Goal: Task Accomplishment & Management: Use online tool/utility

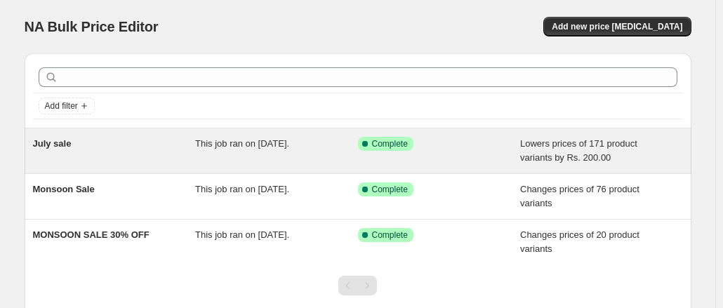
click at [382, 148] on span "Complete" at bounding box center [390, 143] width 36 height 11
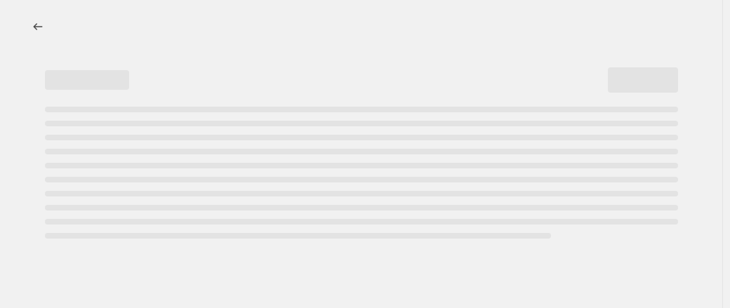
select select "by"
select select "no_change"
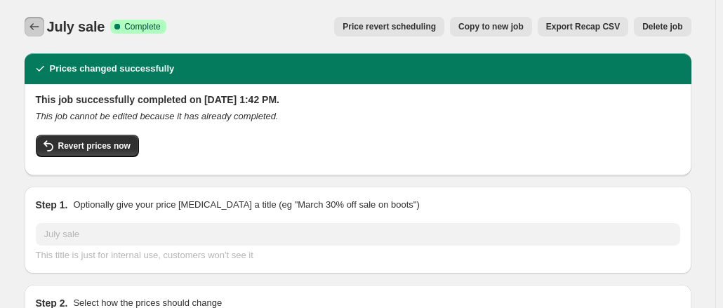
click at [37, 28] on icon "Price change jobs" at bounding box center [34, 27] width 14 height 14
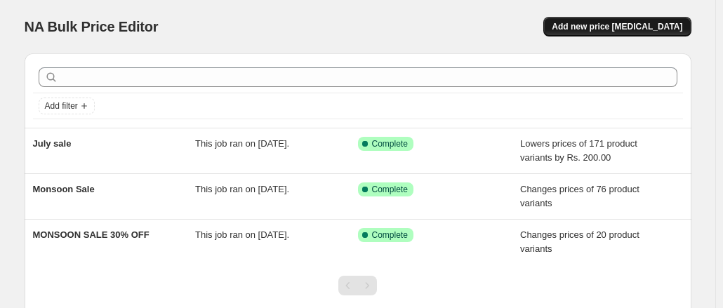
click at [640, 29] on span "Add new price [MEDICAL_DATA]" at bounding box center [616, 26] width 131 height 11
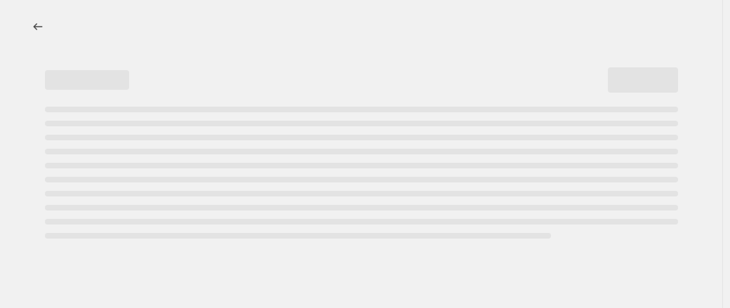
select select "percentage"
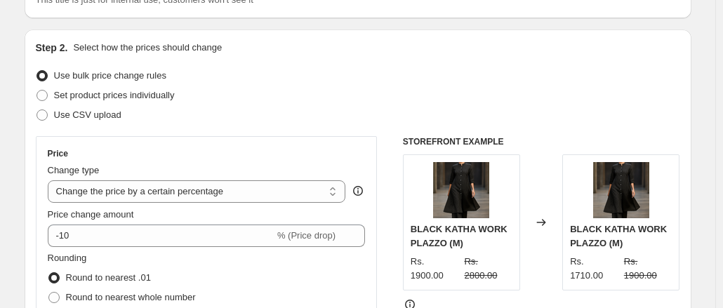
scroll to position [210, 0]
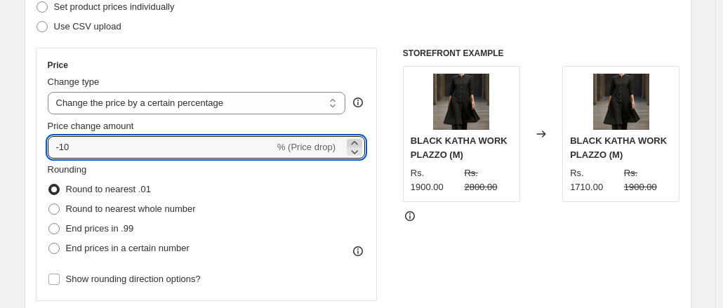
click at [356, 140] on icon at bounding box center [354, 143] width 14 height 14
click at [359, 153] on icon at bounding box center [354, 152] width 14 height 14
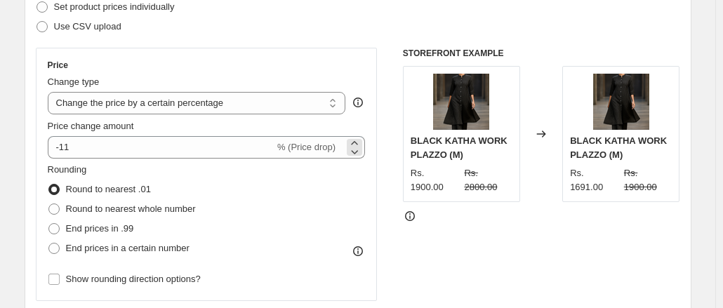
click at [341, 152] on div "-11 % (Price drop)" at bounding box center [207, 147] width 318 height 22
click at [281, 105] on select "Change the price to a certain amount Change the price by a certain amount Chang…" at bounding box center [197, 103] width 298 height 22
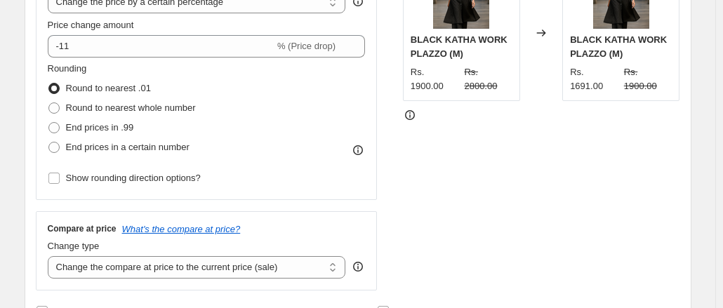
scroll to position [281, 0]
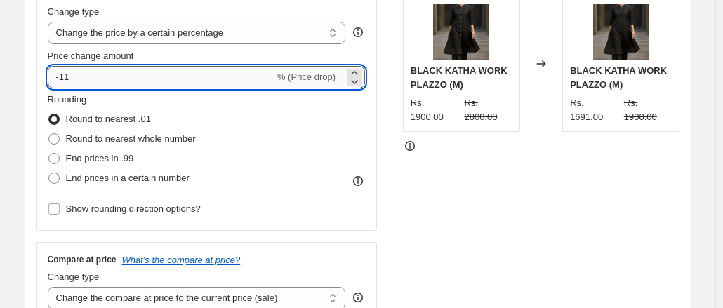
click at [75, 81] on input "-11" at bounding box center [161, 77] width 227 height 22
type input "-1"
click at [334, 40] on select "Change the price to a certain amount Change the price by a certain amount Chang…" at bounding box center [197, 33] width 298 height 22
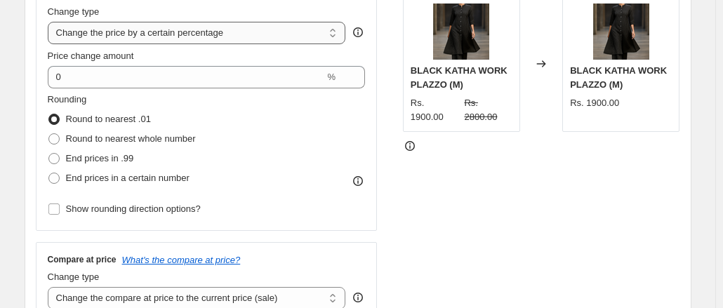
click at [303, 34] on select "Change the price to a certain amount Change the price by a certain amount Chang…" at bounding box center [197, 33] width 298 height 22
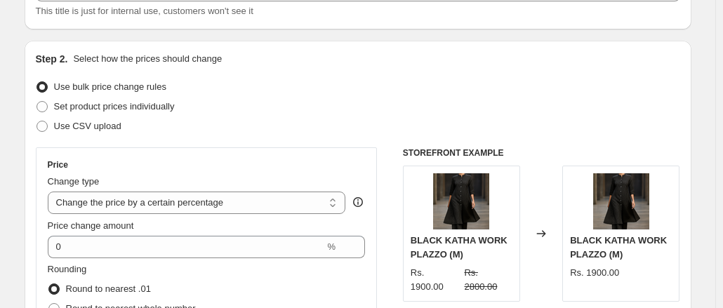
scroll to position [140, 0]
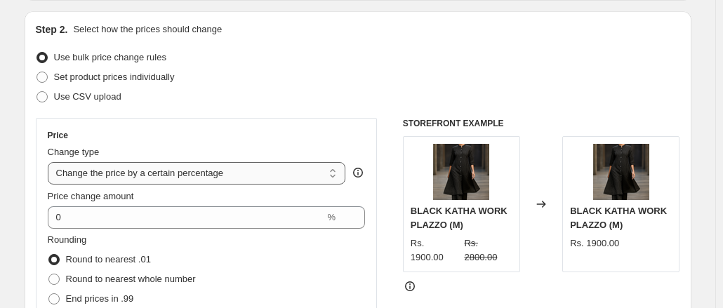
click at [337, 169] on select "Change the price to a certain amount Change the price by a certain amount Chang…" at bounding box center [197, 173] width 298 height 22
click at [455, 90] on div "Use CSV upload" at bounding box center [358, 97] width 644 height 20
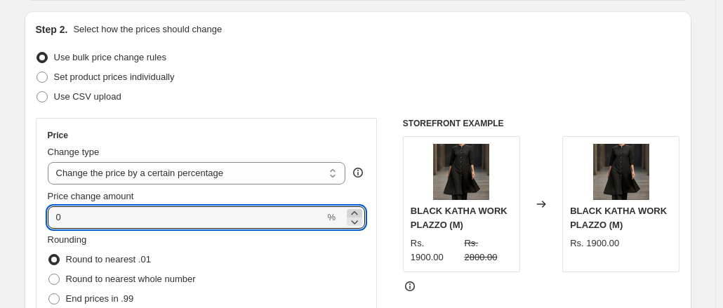
click at [357, 212] on icon at bounding box center [354, 213] width 6 height 4
type input "4"
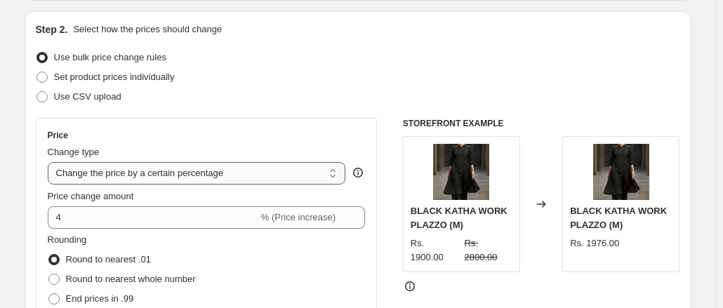
click at [334, 172] on select "Change the price to a certain amount Change the price by a certain amount Chang…" at bounding box center [197, 173] width 298 height 22
select select "margin"
type input "50"
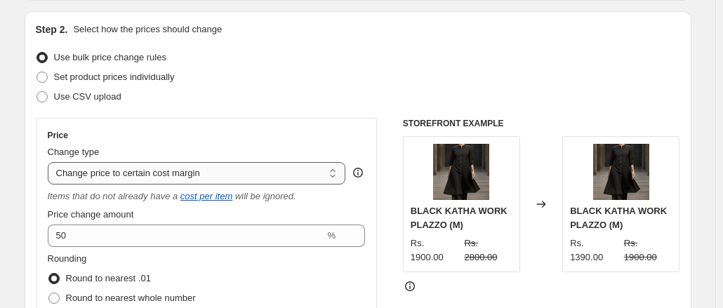
click at [335, 173] on select "Change the price to a certain amount Change the price by a certain amount Chang…" at bounding box center [197, 173] width 298 height 22
select select "bcap"
click at [51, 162] on select "Change the price to a certain amount Change the price by a certain amount Chang…" at bounding box center [197, 173] width 298 height 22
type input "-12.00"
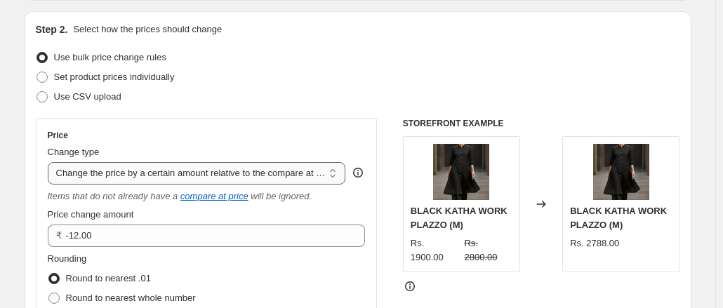
click at [328, 172] on select "Change the price to a certain amount Change the price by a certain amount Chang…" at bounding box center [197, 173] width 298 height 22
select select "by"
click at [51, 162] on select "Change the price to a certain amount Change the price by a certain amount Chang…" at bounding box center [197, 173] width 298 height 22
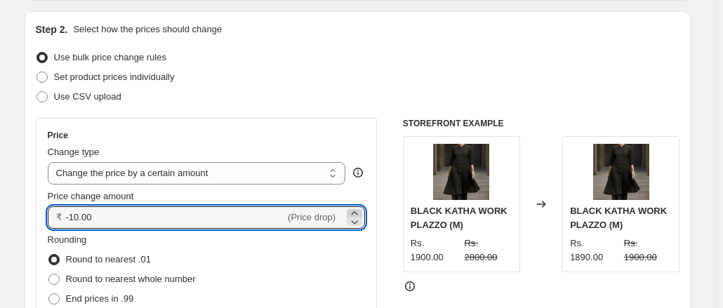
click at [356, 210] on icon at bounding box center [354, 213] width 14 height 14
type input "-9.99"
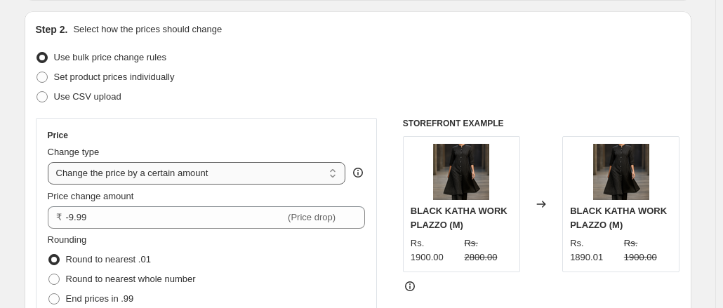
click at [257, 175] on select "Change the price to a certain amount Change the price by a certain amount Chang…" at bounding box center [197, 173] width 298 height 22
select select "pcap"
click at [51, 162] on select "Change the price to a certain amount Change the price by a certain amount Chang…" at bounding box center [197, 173] width 298 height 22
type input "-20"
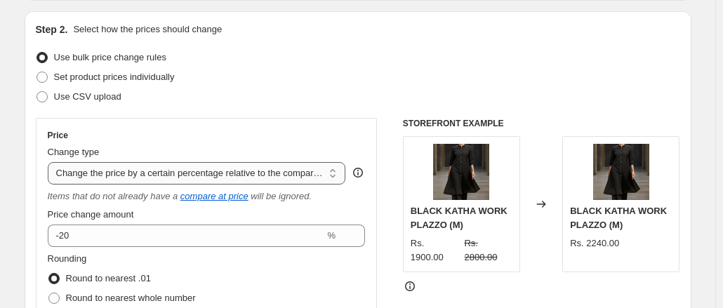
click at [334, 176] on select "Change the price to a certain amount Change the price by a certain amount Chang…" at bounding box center [197, 173] width 298 height 22
click at [51, 162] on select "Change the price to a certain amount Change the price by a certain amount Chang…" at bounding box center [197, 173] width 298 height 22
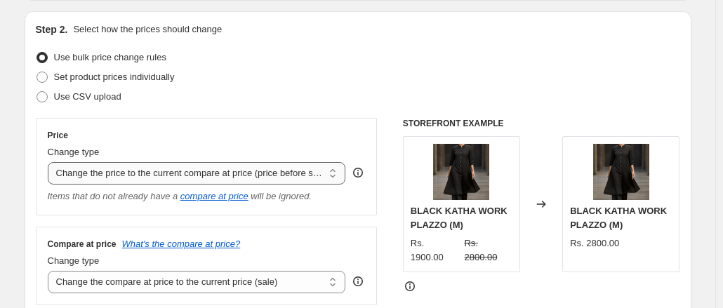
click at [333, 175] on select "Change the price to a certain amount Change the price by a certain amount Chang…" at bounding box center [197, 173] width 298 height 22
click at [51, 162] on select "Change the price to a certain amount Change the price by a certain amount Chang…" at bounding box center [197, 173] width 298 height 22
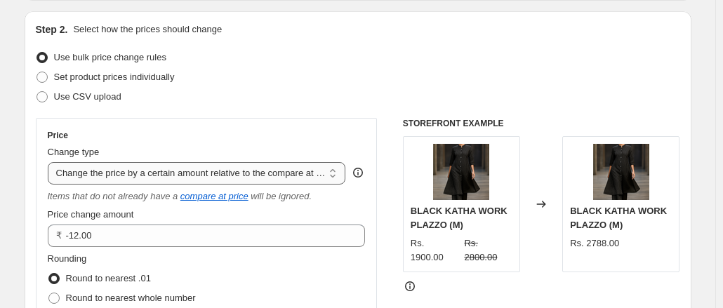
click at [326, 175] on select "Change the price to a certain amount Change the price by a certain amount Chang…" at bounding box center [197, 173] width 298 height 22
select select "margin"
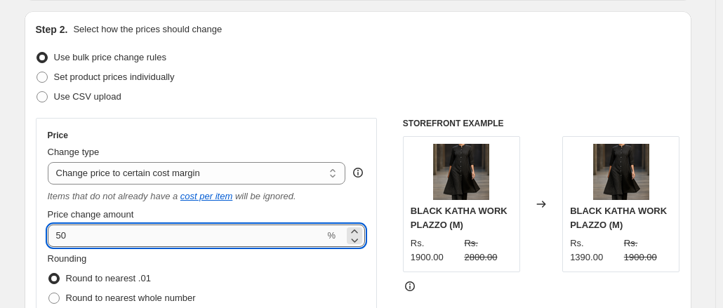
click at [73, 240] on input "50" at bounding box center [186, 236] width 277 height 22
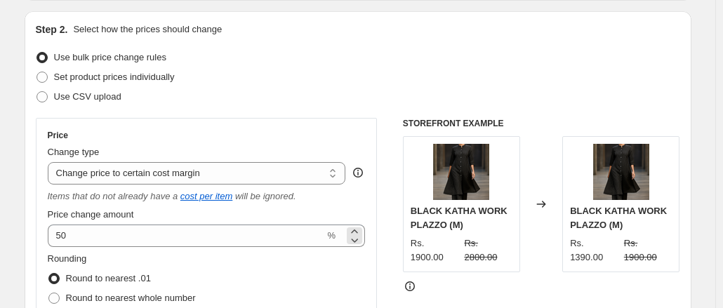
click at [345, 235] on div "50 %" at bounding box center [207, 236] width 318 height 22
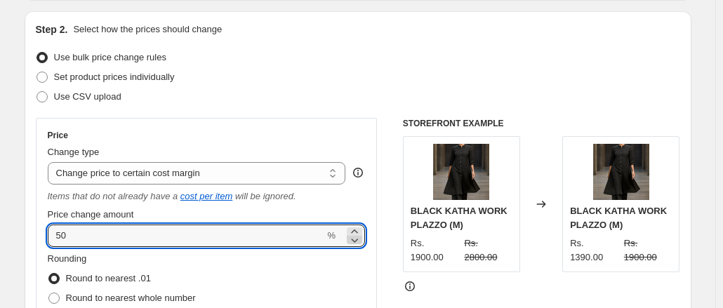
click at [355, 243] on icon at bounding box center [354, 240] width 14 height 14
click at [77, 243] on input "47" at bounding box center [186, 236] width 277 height 22
type input "4"
type input "14"
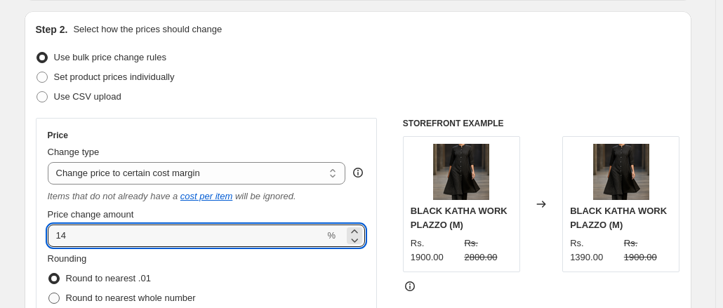
click at [57, 297] on span at bounding box center [53, 298] width 11 height 11
click at [49, 293] on input "Round to nearest whole number" at bounding box center [48, 293] width 1 height 1
radio input "true"
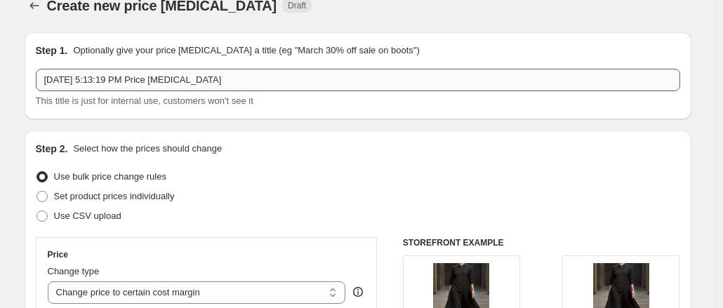
scroll to position [0, 0]
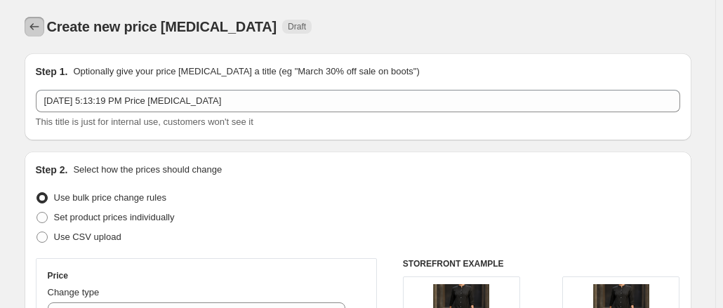
click at [39, 28] on icon "Price change jobs" at bounding box center [34, 27] width 14 height 14
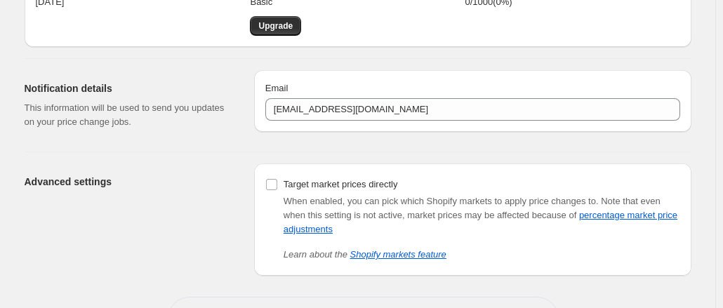
scroll to position [65, 0]
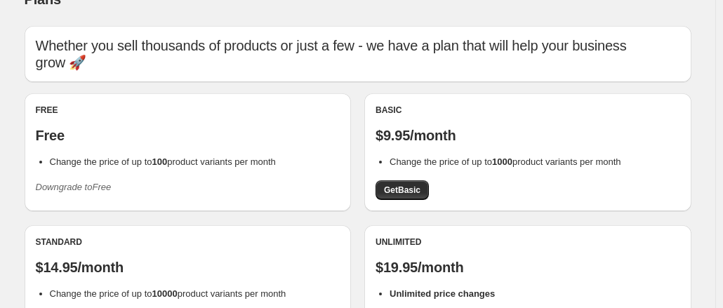
scroll to position [70, 0]
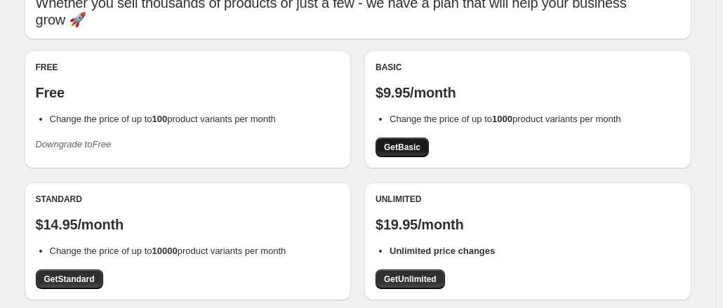
click at [403, 145] on span "Get Basic" at bounding box center [402, 147] width 36 height 11
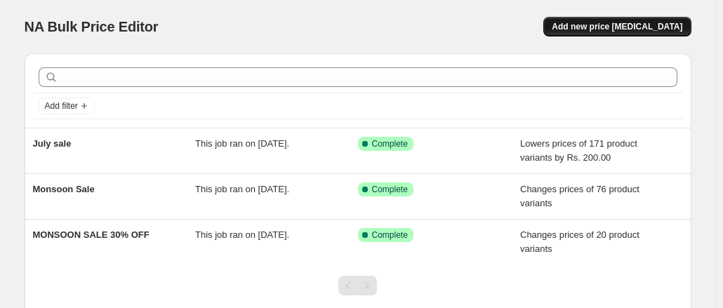
click at [608, 34] on button "Add new price [MEDICAL_DATA]" at bounding box center [616, 27] width 147 height 20
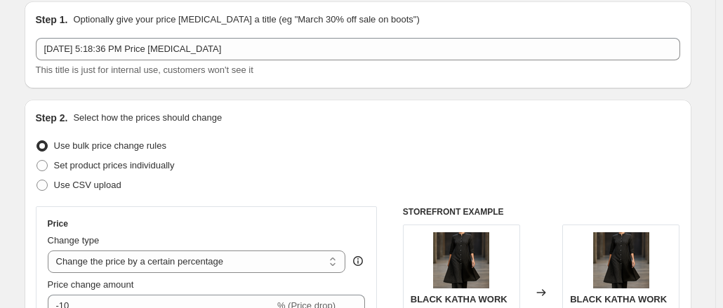
scroll to position [70, 0]
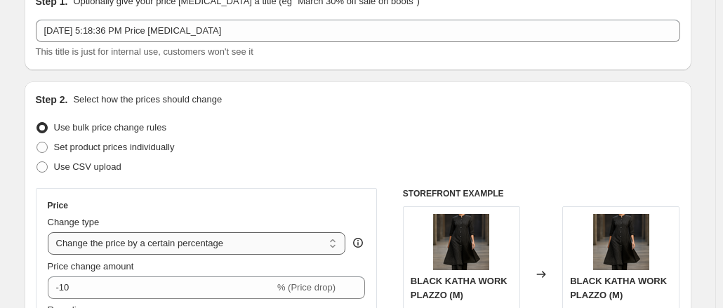
click at [328, 246] on select "Change the price to a certain amount Change the price by a certain amount Chang…" at bounding box center [197, 243] width 298 height 22
select select "to"
click at [51, 232] on select "Change the price to a certain amount Change the price by a certain amount Chang…" at bounding box center [197, 243] width 298 height 22
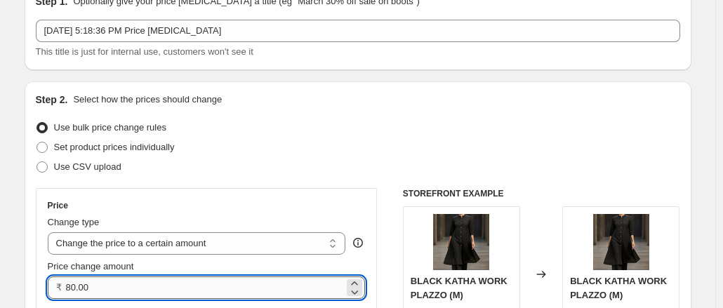
click at [80, 290] on input "80.00" at bounding box center [205, 287] width 279 height 22
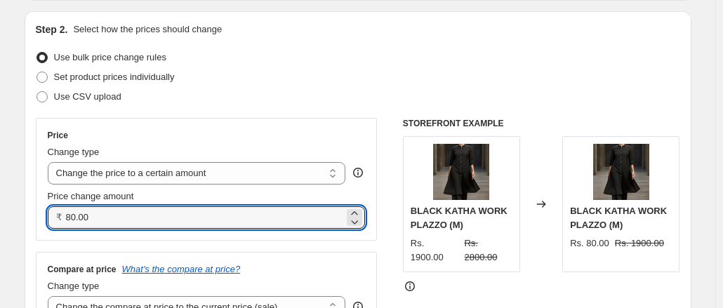
scroll to position [226, 0]
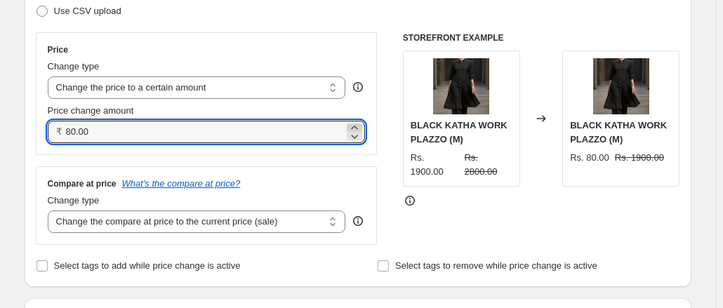
click at [357, 126] on icon at bounding box center [354, 128] width 6 height 4
click at [114, 127] on input "80.03" at bounding box center [205, 132] width 279 height 22
type input "8"
click at [281, 55] on div "Price Change type Change the price to a certain amount Change the price by a ce…" at bounding box center [207, 93] width 318 height 99
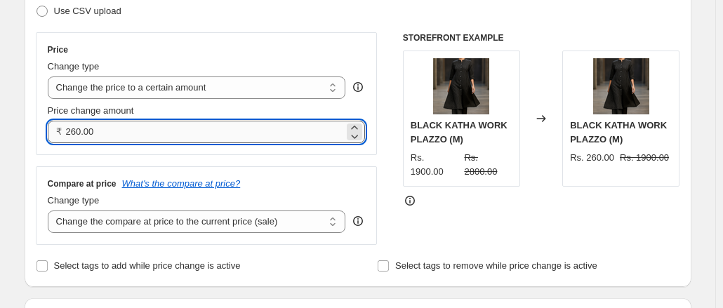
click at [125, 127] on input "260.00" at bounding box center [205, 132] width 279 height 22
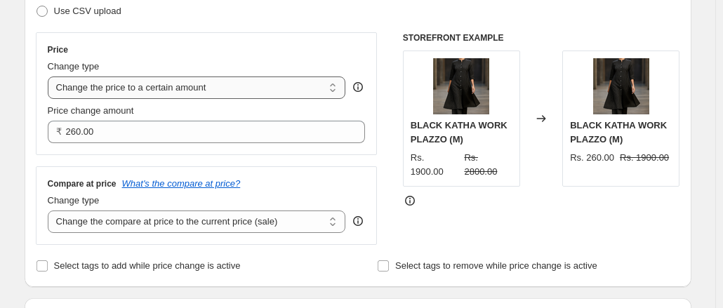
click at [335, 89] on select "Change the price to a certain amount Change the price by a certain amount Chang…" at bounding box center [197, 87] width 298 height 22
click at [535, 225] on div "STOREFRONT EXAMPLE BLACK KATHA WORK PLAZZO (M) Rs. 1900.00 Rs. 2800.00 Changed …" at bounding box center [541, 138] width 277 height 213
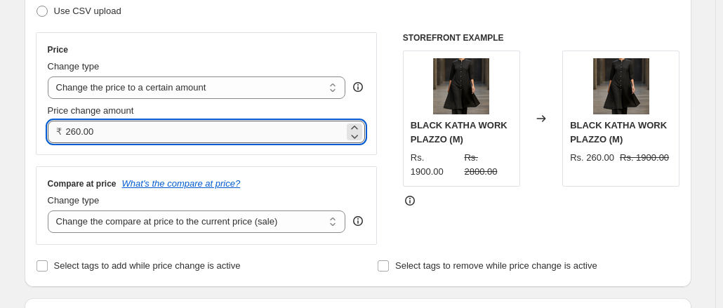
click at [121, 133] on input "260.00" at bounding box center [205, 132] width 279 height 22
type input "2"
type input "0.00"
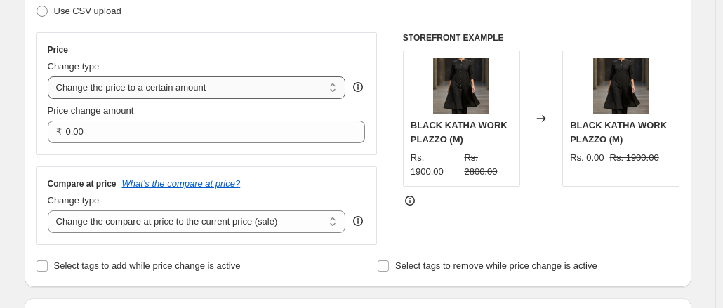
click at [343, 91] on select "Change the price to a certain amount Change the price by a certain amount Chang…" at bounding box center [197, 87] width 298 height 22
click at [464, 227] on div "STOREFRONT EXAMPLE BLACK KATHA WORK PLAZZO (M) Rs. 1900.00 Rs. 2800.00 Changed …" at bounding box center [541, 138] width 277 height 213
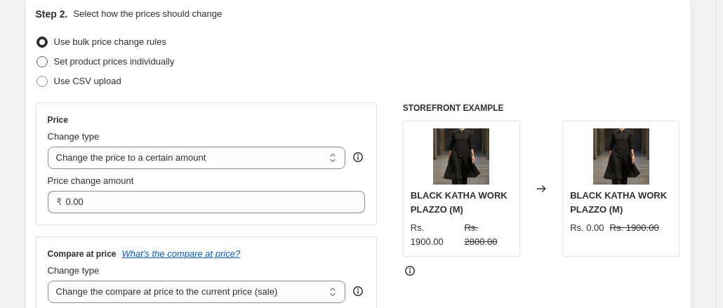
click at [48, 62] on span at bounding box center [41, 61] width 11 height 11
click at [37, 57] on input "Set product prices individually" at bounding box center [36, 56] width 1 height 1
radio input "true"
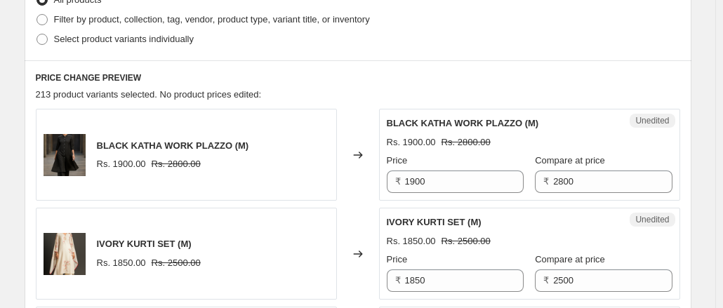
scroll to position [366, 0]
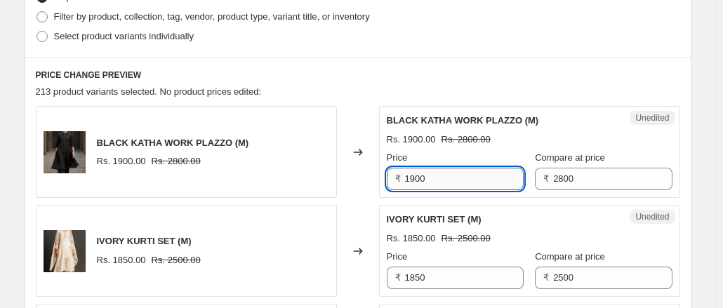
click at [435, 180] on input "1900" at bounding box center [464, 179] width 119 height 22
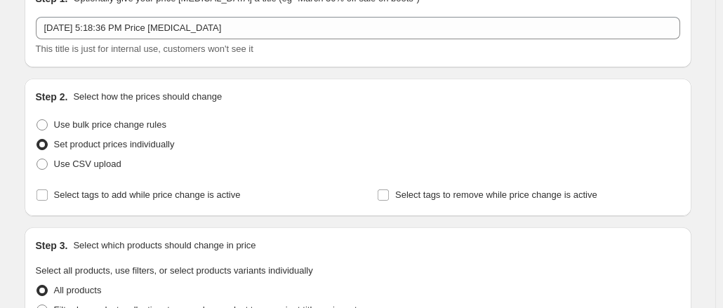
scroll to position [0, 0]
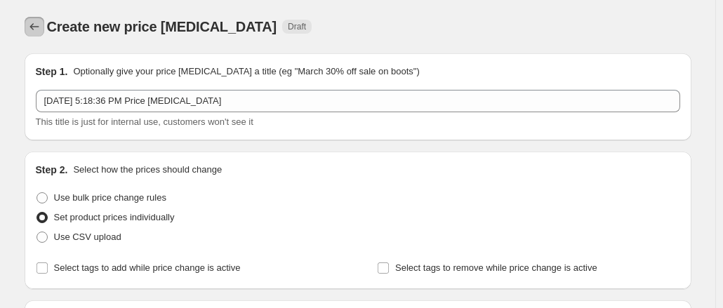
click at [37, 36] on button "Price change jobs" at bounding box center [35, 27] width 20 height 20
